Goal: Task Accomplishment & Management: Manage account settings

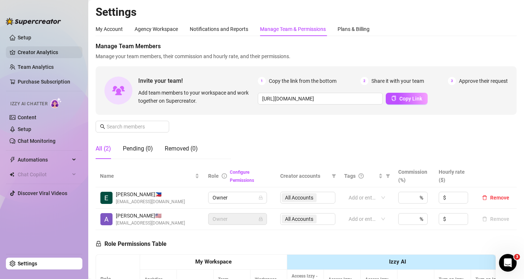
click at [43, 51] on link "Creator Analytics" at bounding box center [47, 52] width 59 height 12
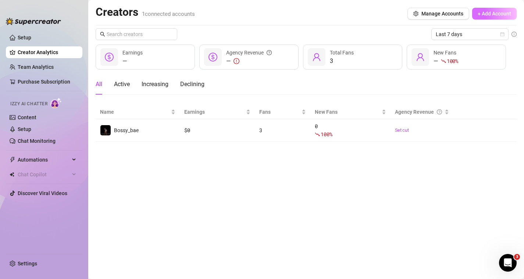
click at [481, 17] on button "+ Add Account" at bounding box center [494, 14] width 44 height 12
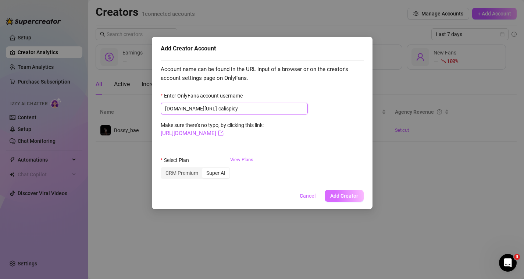
type input "calispicy"
click at [339, 196] on span "Add Creator" at bounding box center [344, 196] width 28 height 6
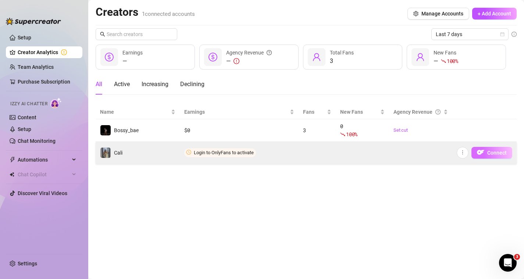
click at [485, 152] on button "Connect" at bounding box center [491, 153] width 41 height 12
